Goal: Task Accomplishment & Management: Complete application form

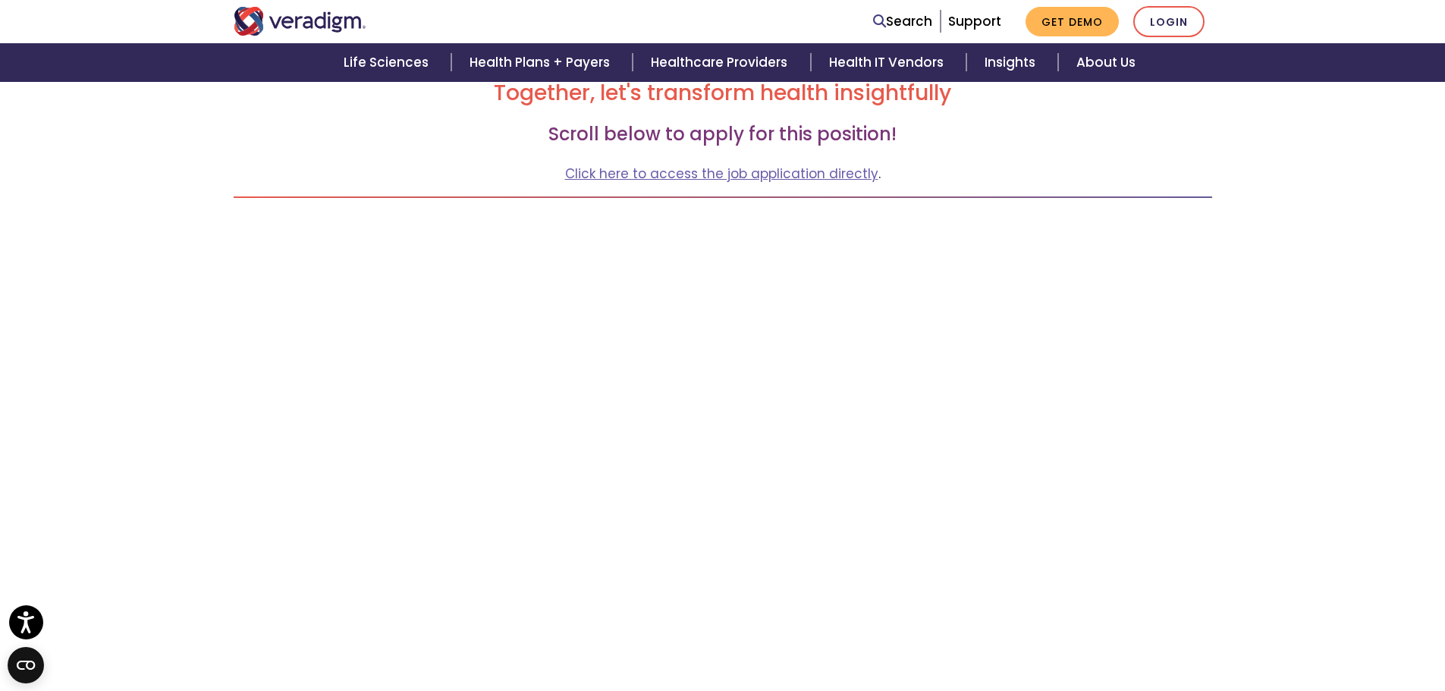
scroll to position [152, 0]
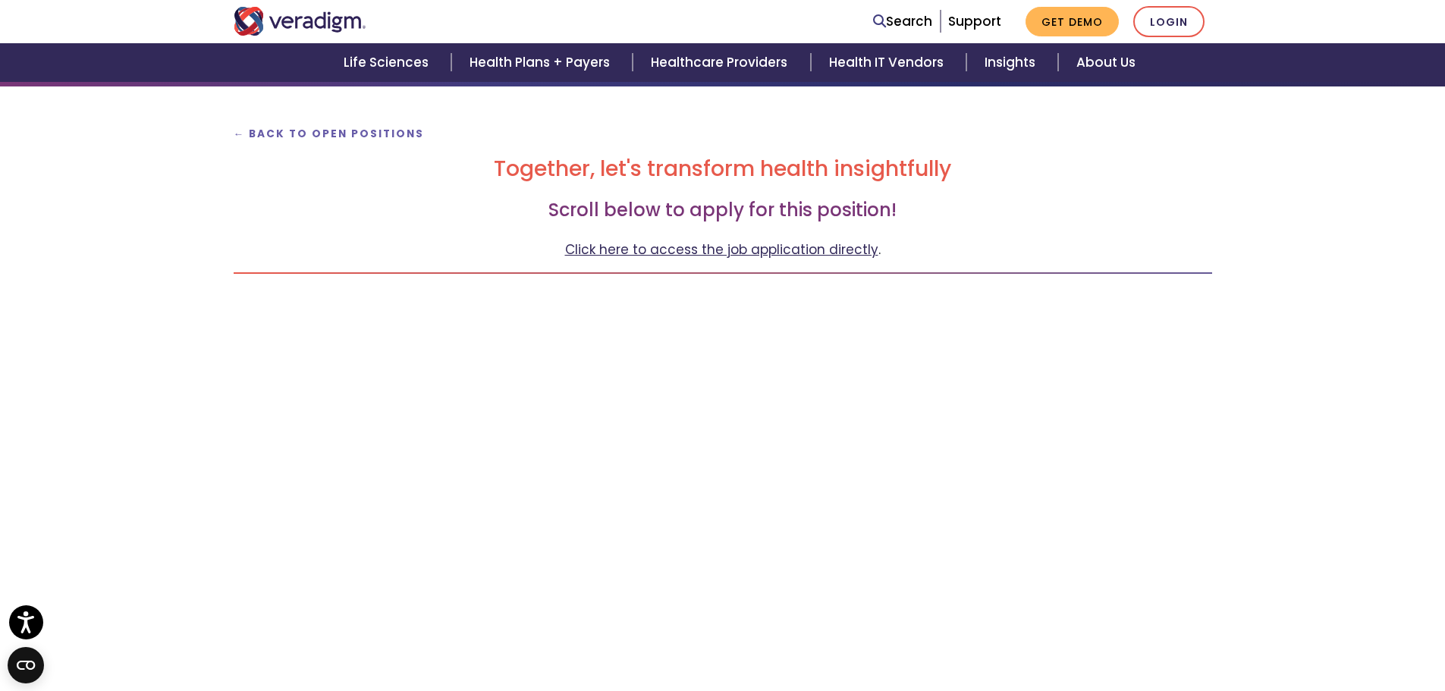
click at [830, 250] on link "Click here to access the job application directly" at bounding box center [721, 249] width 313 height 18
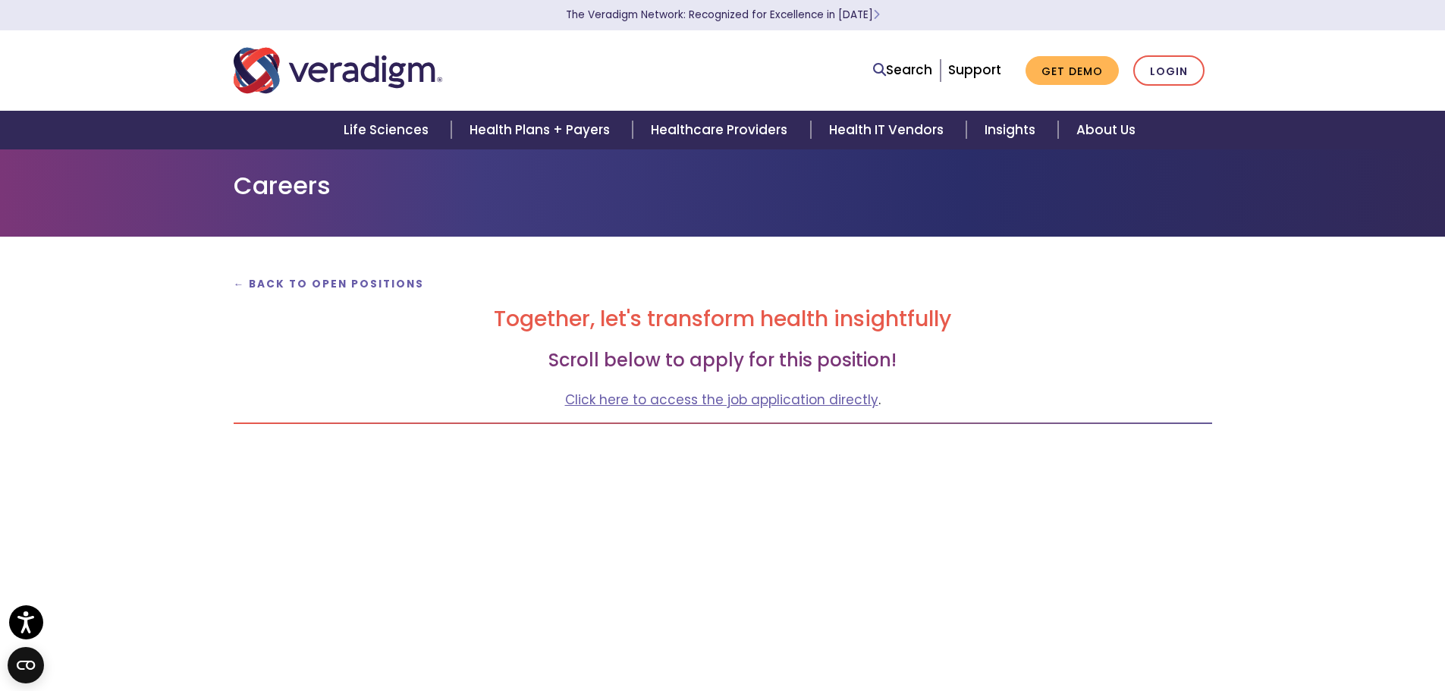
scroll to position [0, 0]
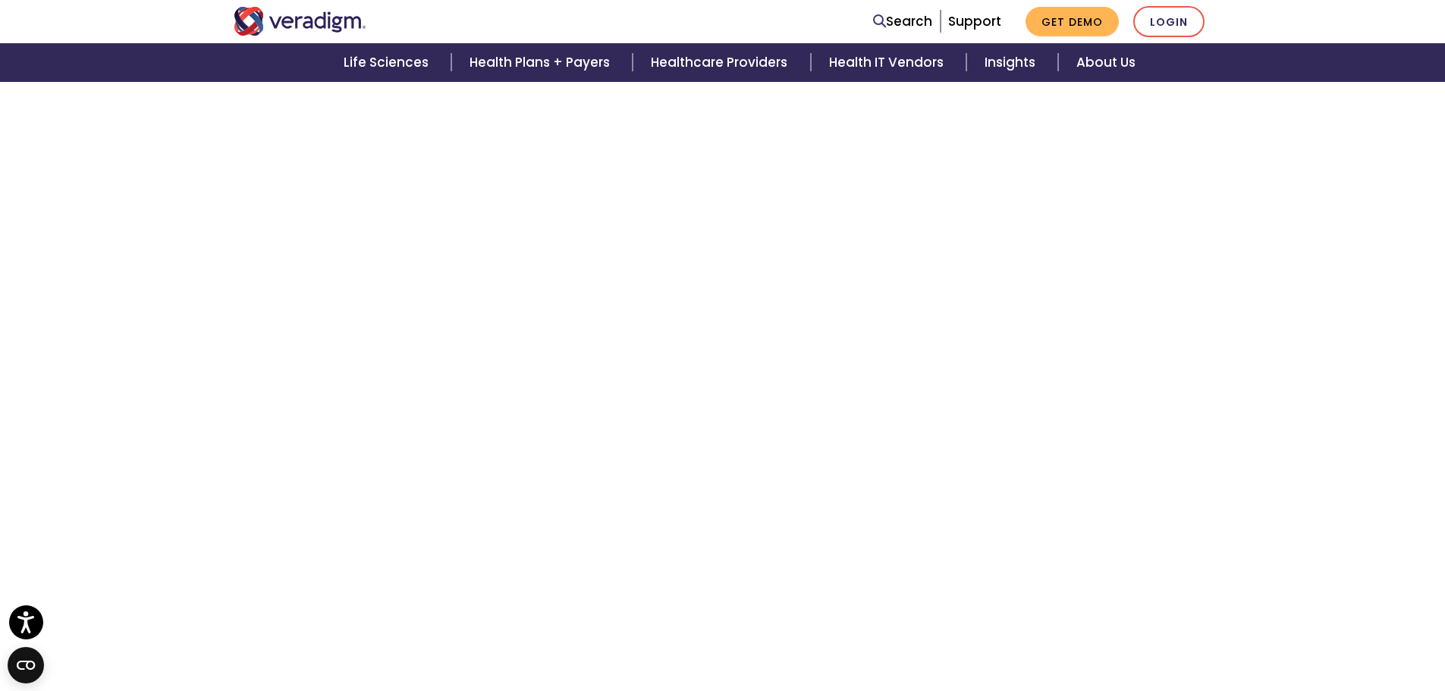
scroll to position [986, 0]
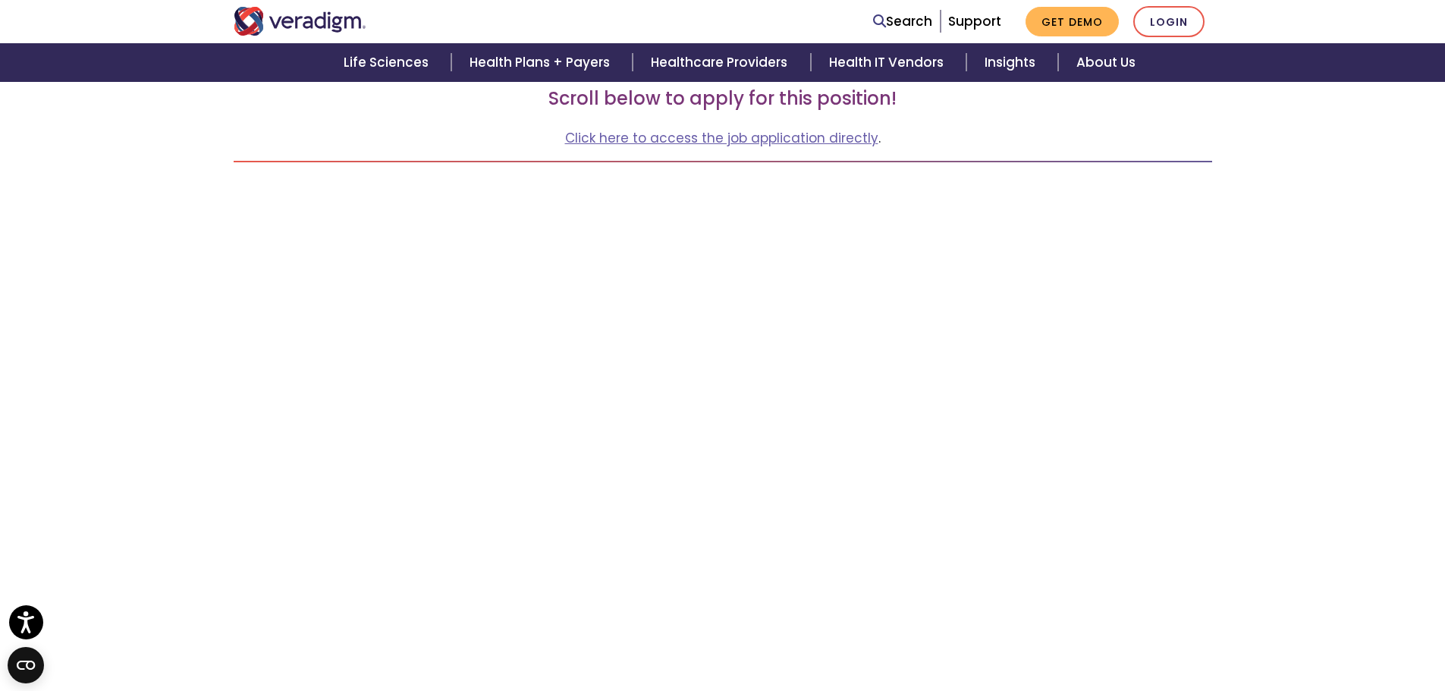
scroll to position [228, 0]
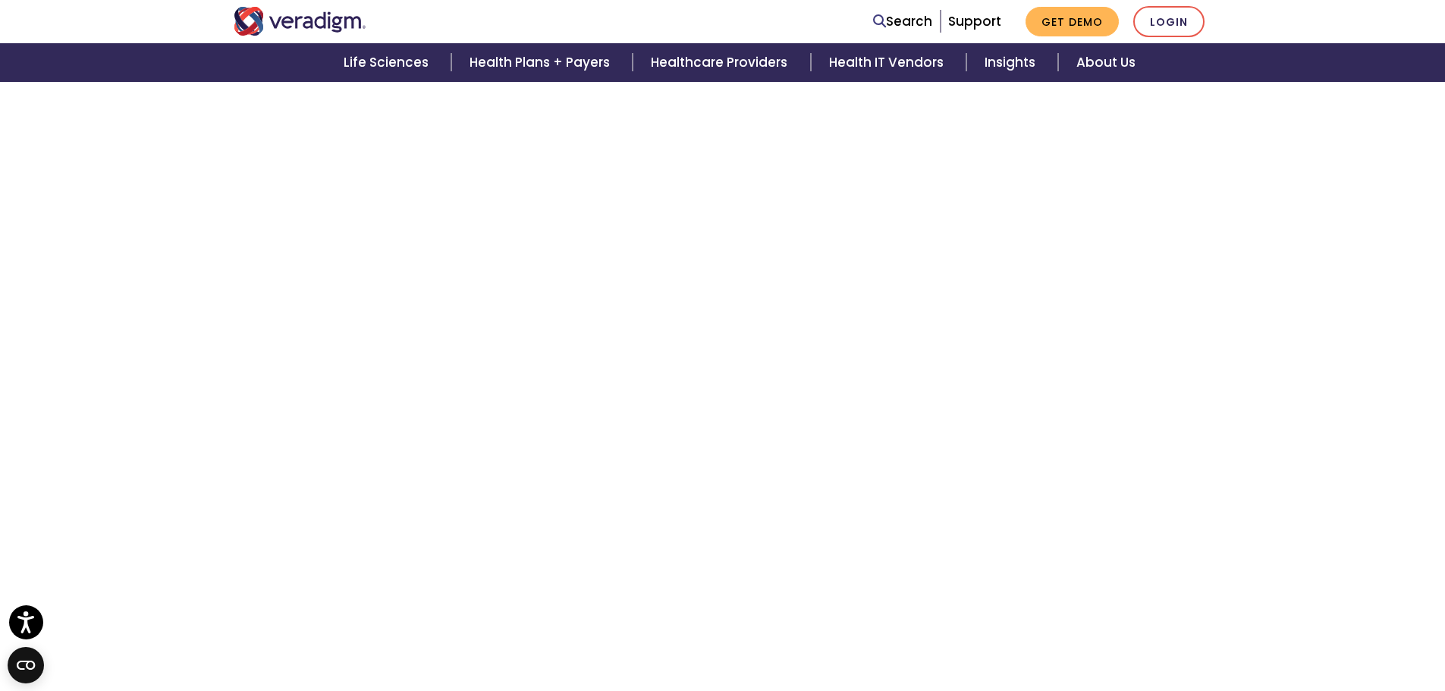
scroll to position [834, 0]
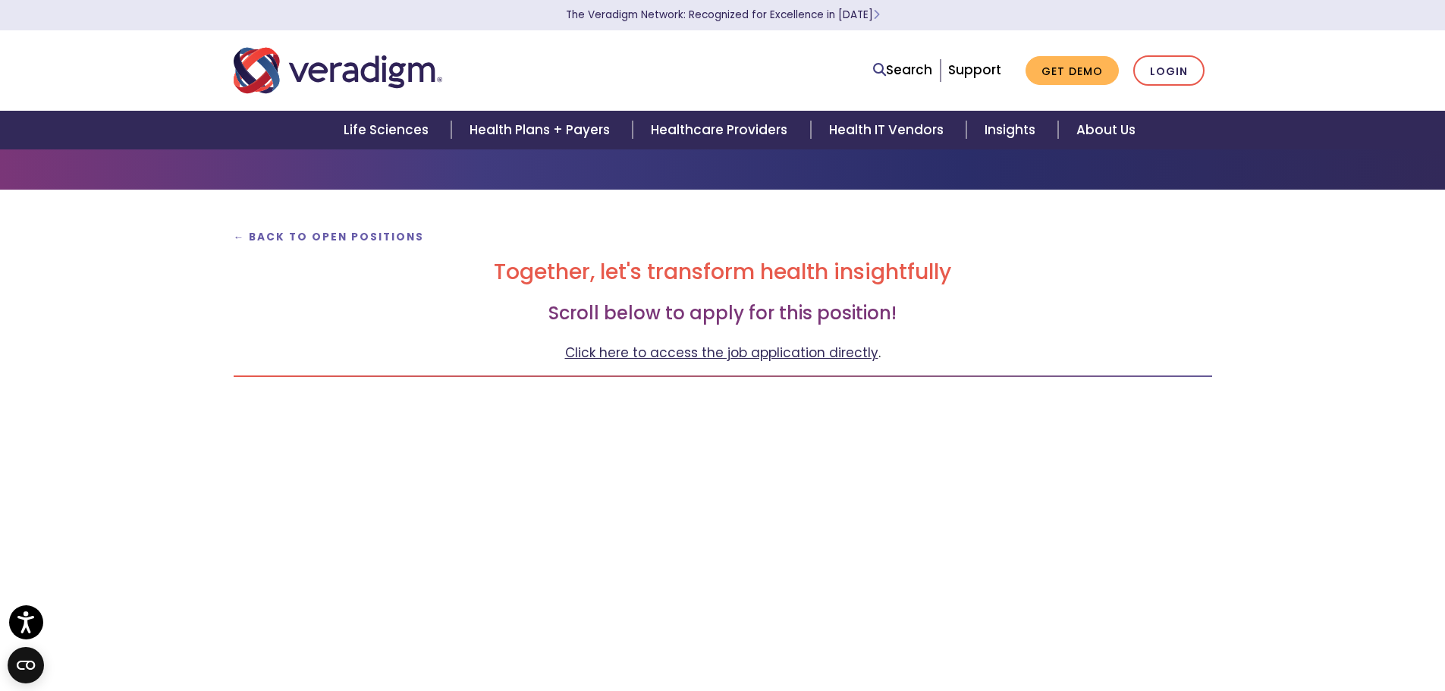
scroll to position [76, 0]
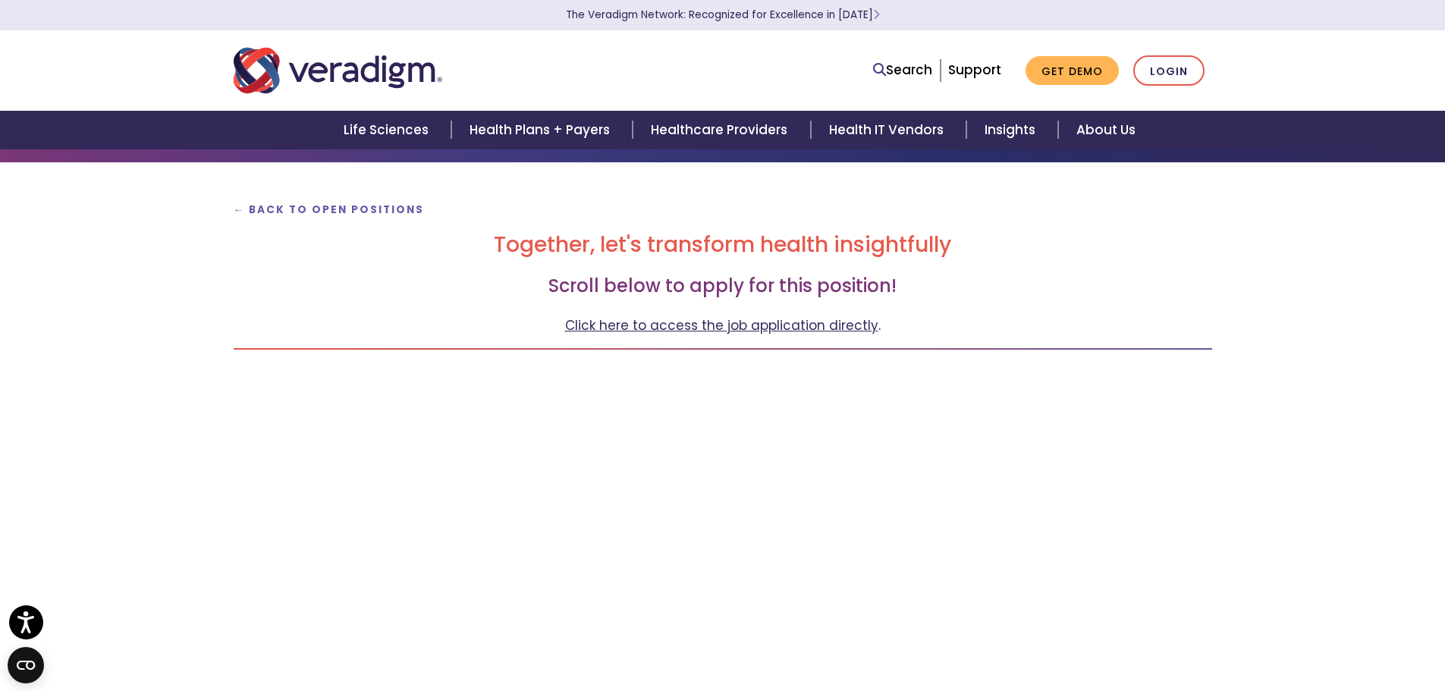
click at [799, 326] on link "Click here to access the job application directly" at bounding box center [721, 325] width 313 height 18
